Goal: Task Accomplishment & Management: Use online tool/utility

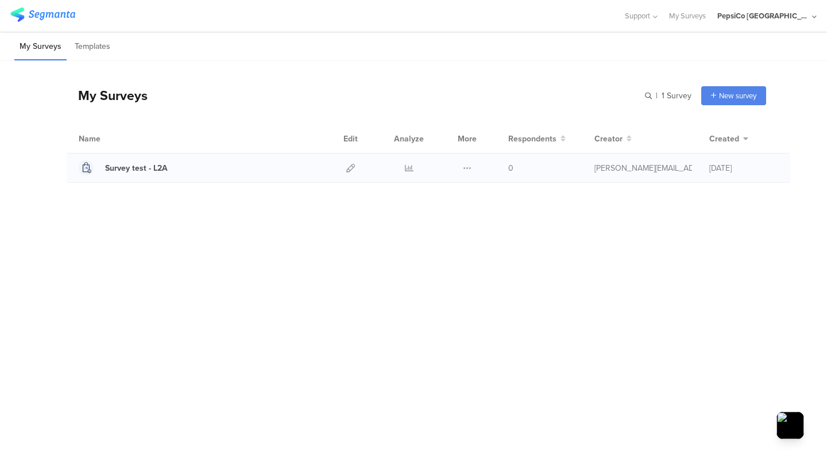
click at [344, 167] on div at bounding box center [350, 167] width 25 height 29
click at [122, 166] on div "Survey test - L2A" at bounding box center [136, 168] width 63 height 12
click at [353, 167] on icon at bounding box center [350, 168] width 9 height 9
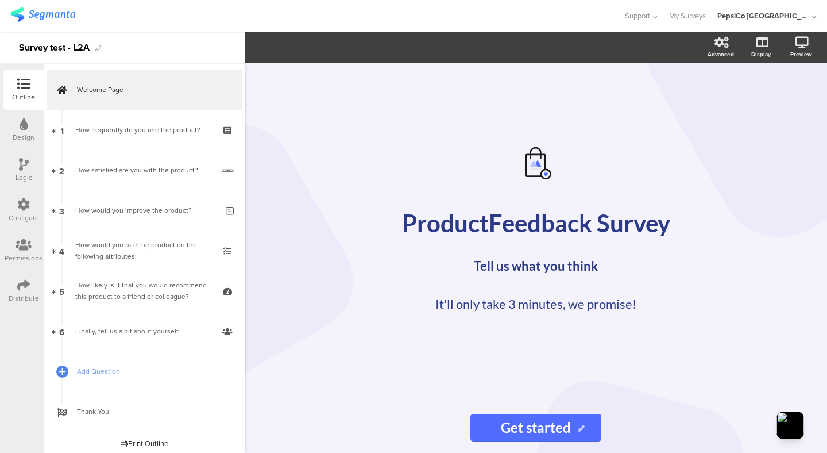
click at [26, 282] on icon at bounding box center [23, 285] width 13 height 13
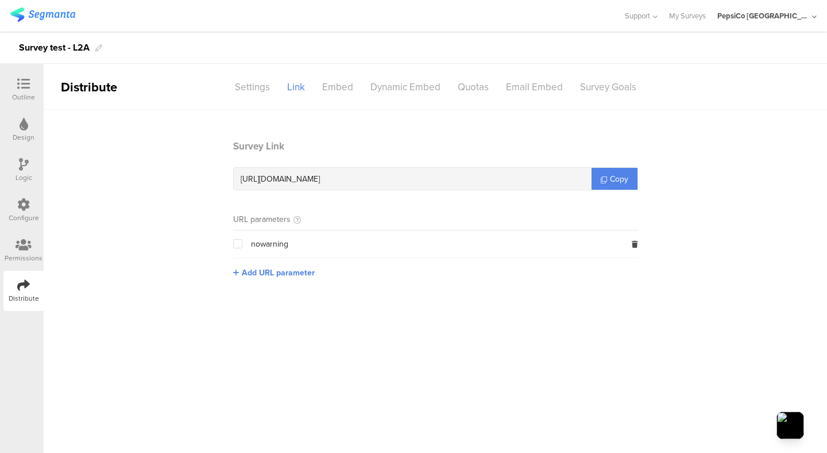
click at [18, 127] on div "Design" at bounding box center [23, 130] width 40 height 40
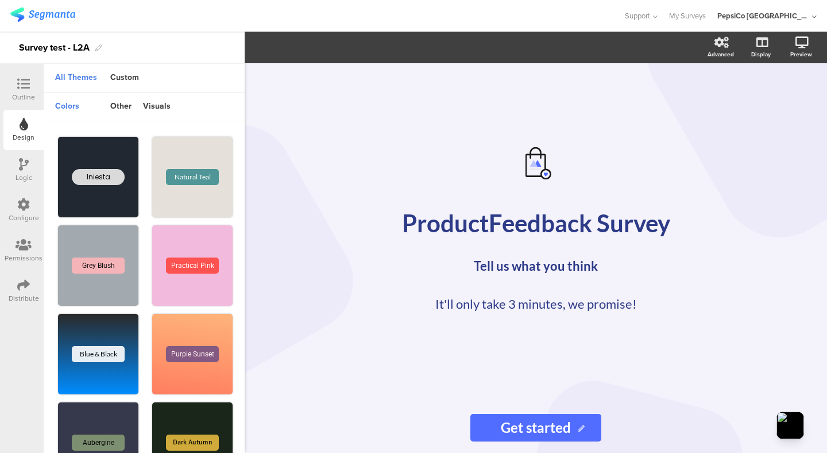
click at [18, 90] on div at bounding box center [23, 85] width 23 height 14
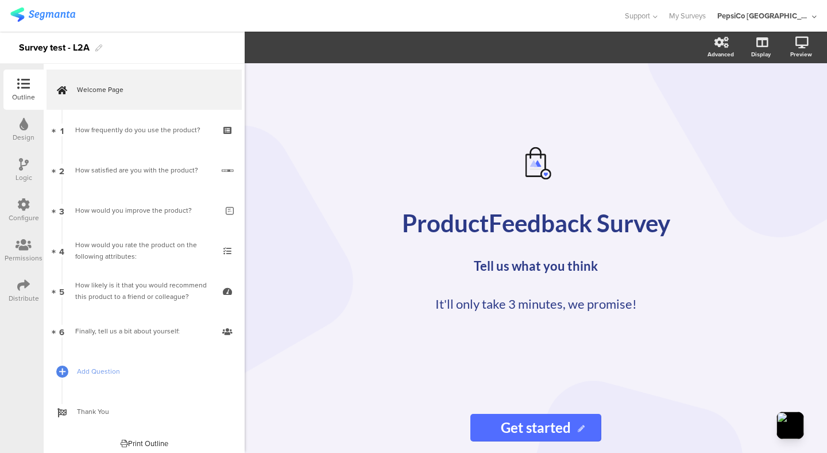
click at [21, 119] on icon at bounding box center [24, 124] width 9 height 13
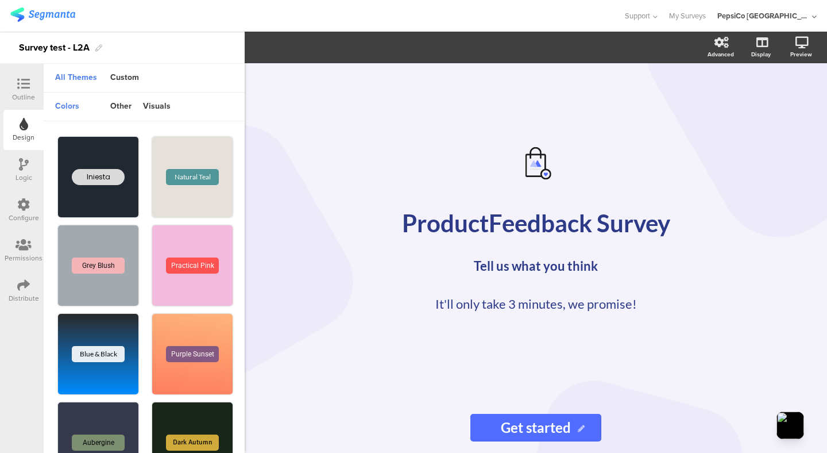
click at [21, 83] on icon at bounding box center [23, 84] width 13 height 13
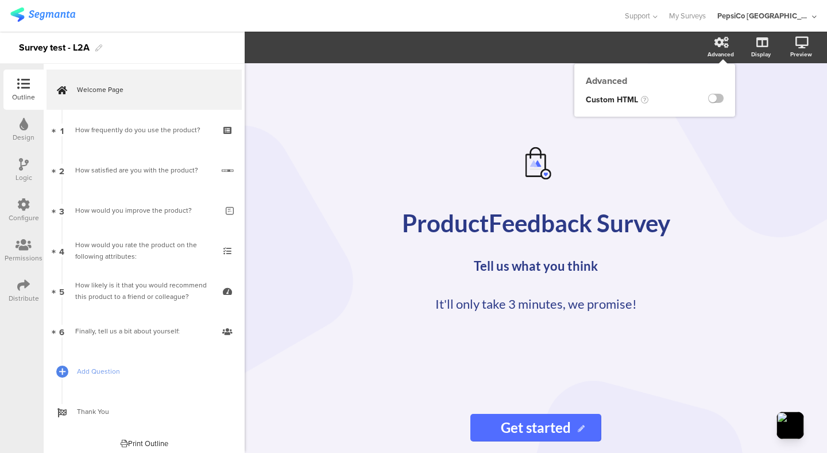
click at [713, 51] on div "Advanced" at bounding box center [721, 54] width 26 height 9
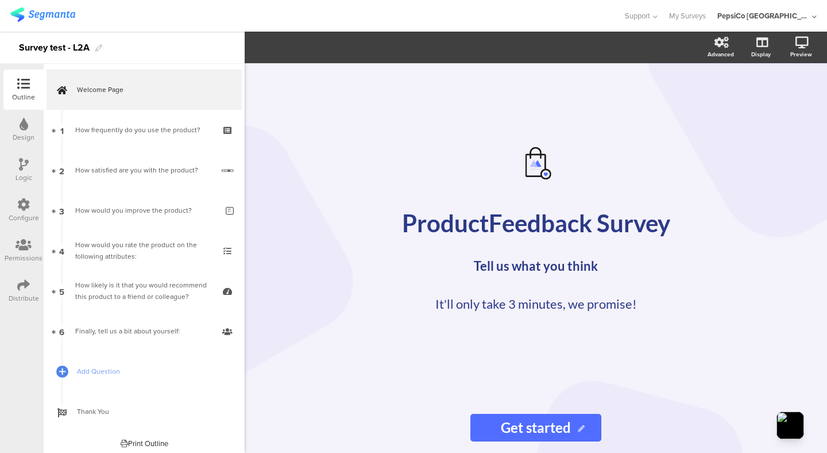
click at [22, 132] on div "Design" at bounding box center [24, 137] width 22 height 10
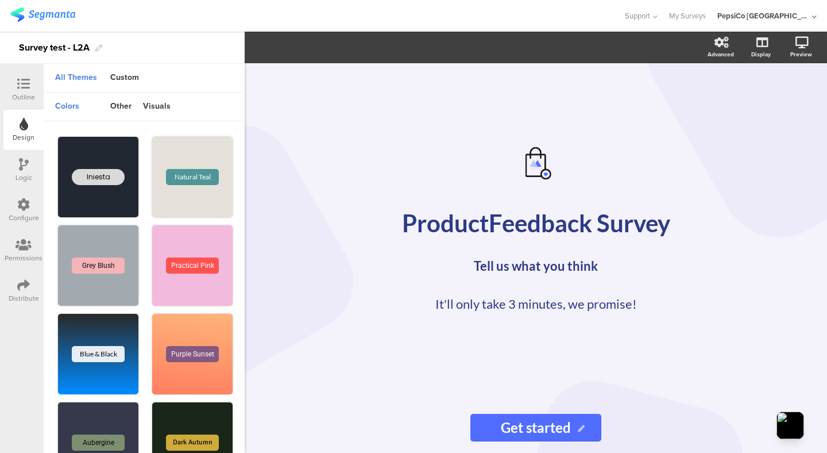
click at [29, 246] on icon at bounding box center [24, 244] width 16 height 13
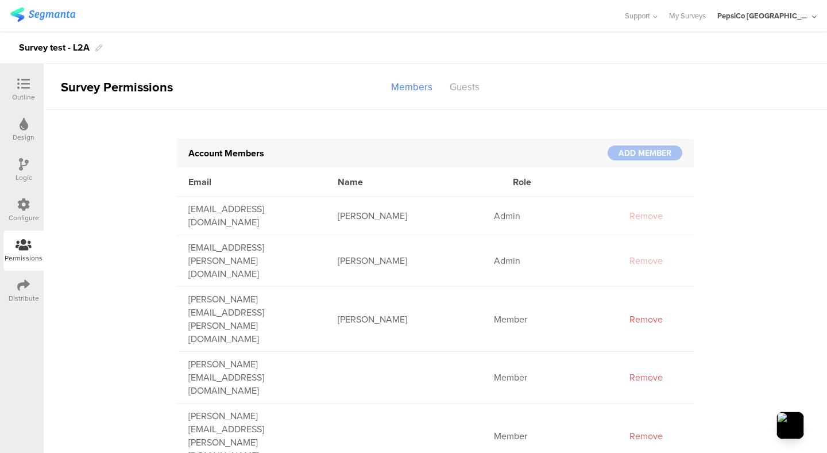
click at [28, 207] on icon at bounding box center [23, 204] width 13 height 13
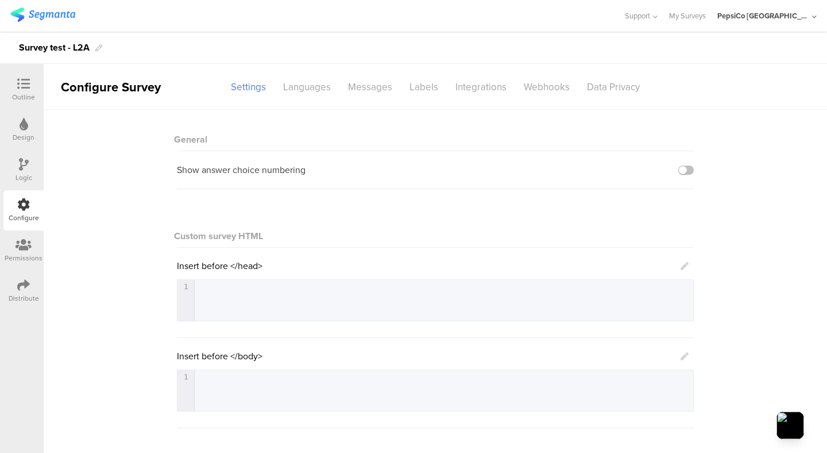
click at [21, 290] on icon at bounding box center [23, 285] width 13 height 13
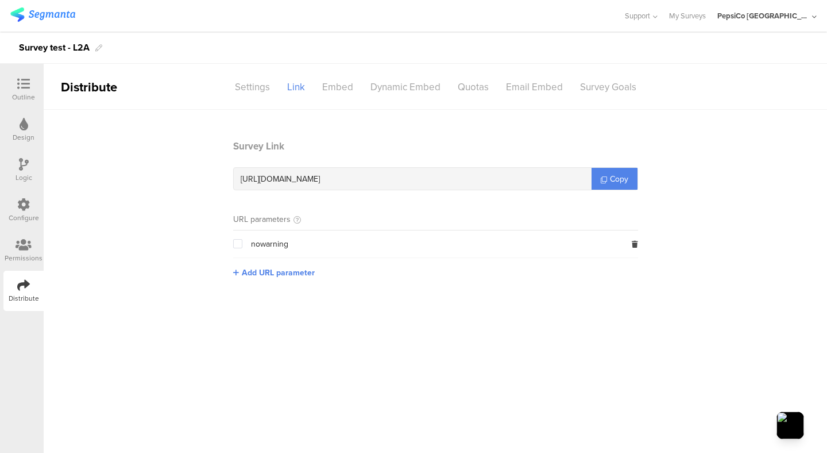
click at [320, 180] on span "[URL][DOMAIN_NAME]" at bounding box center [280, 179] width 79 height 12
click at [265, 268] on span "Add URL parameter" at bounding box center [278, 272] width 73 height 12
click at [272, 269] on input "text" at bounding box center [309, 271] width 152 height 18
type input "profile_id"
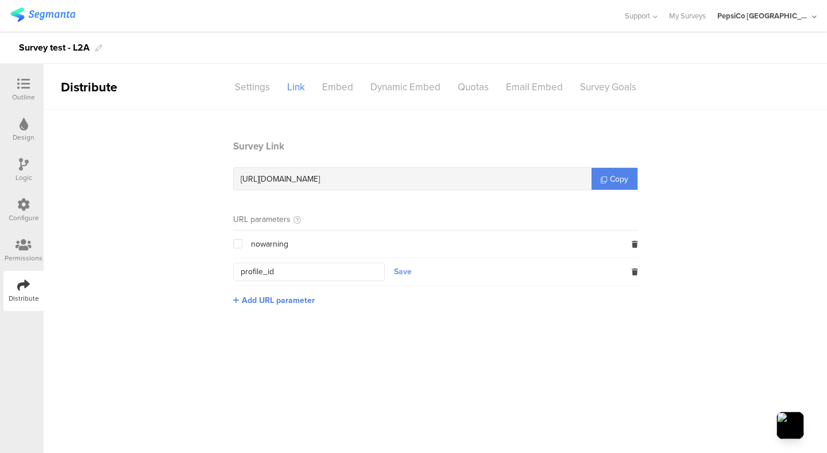
click at [404, 276] on button "Save" at bounding box center [403, 271] width 18 height 12
click at [320, 180] on span "[URL][DOMAIN_NAME]" at bounding box center [280, 179] width 79 height 12
